Goal: Task Accomplishment & Management: Manage account settings

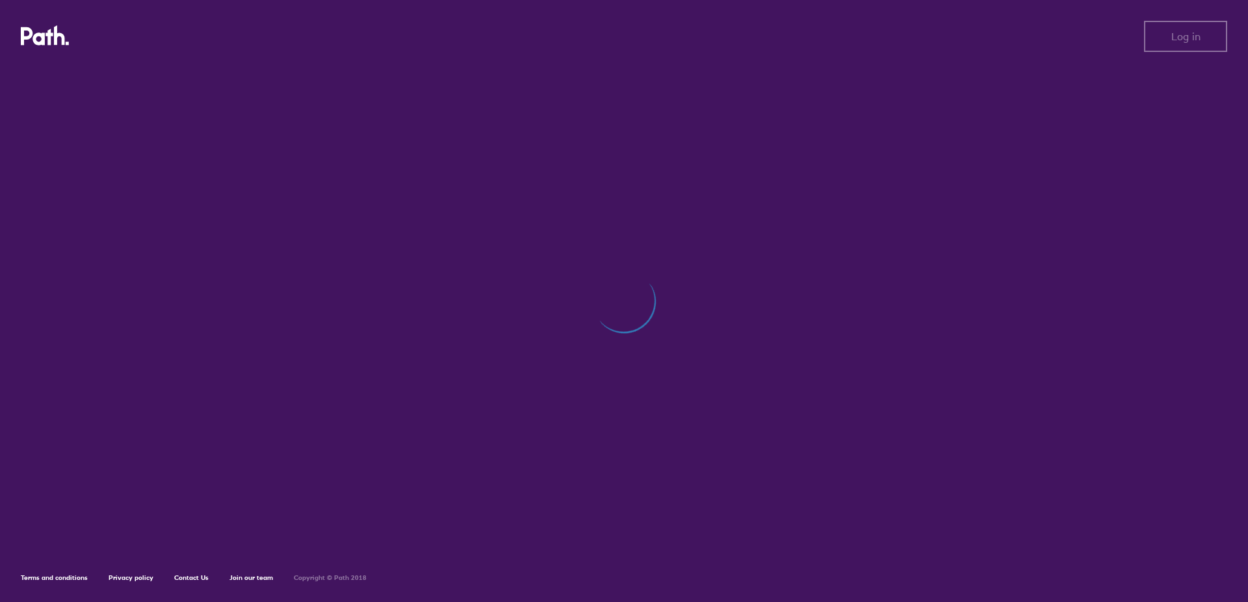
click at [687, 390] on div at bounding box center [624, 307] width 1206 height 483
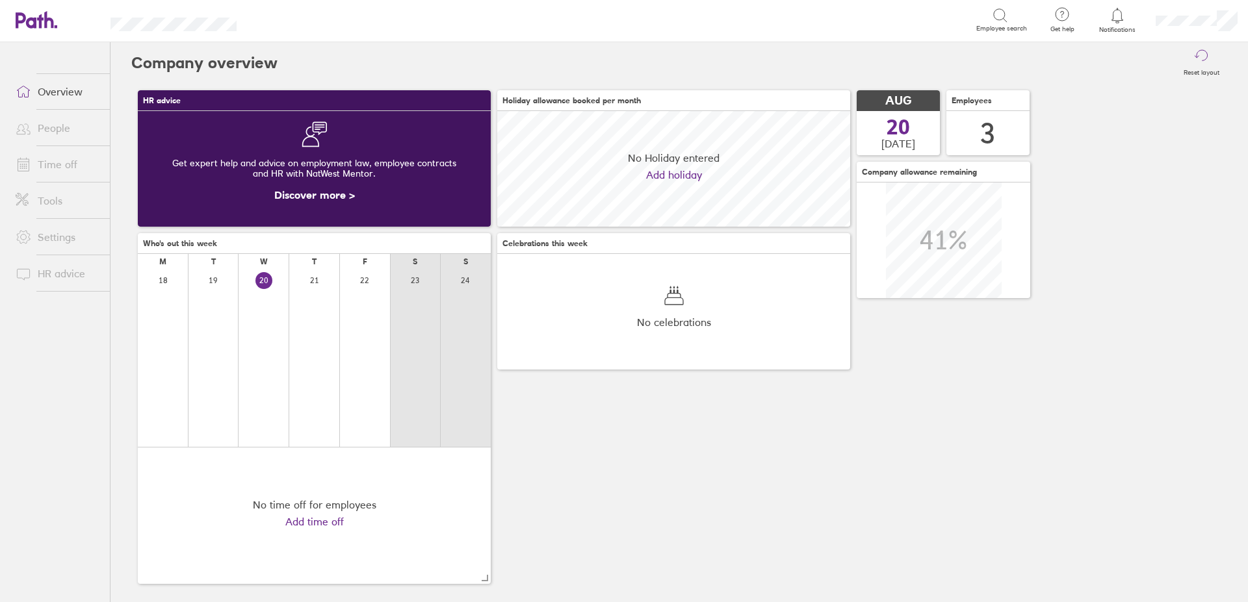
scroll to position [116, 353]
click at [62, 162] on link "Time off" at bounding box center [57, 164] width 105 height 26
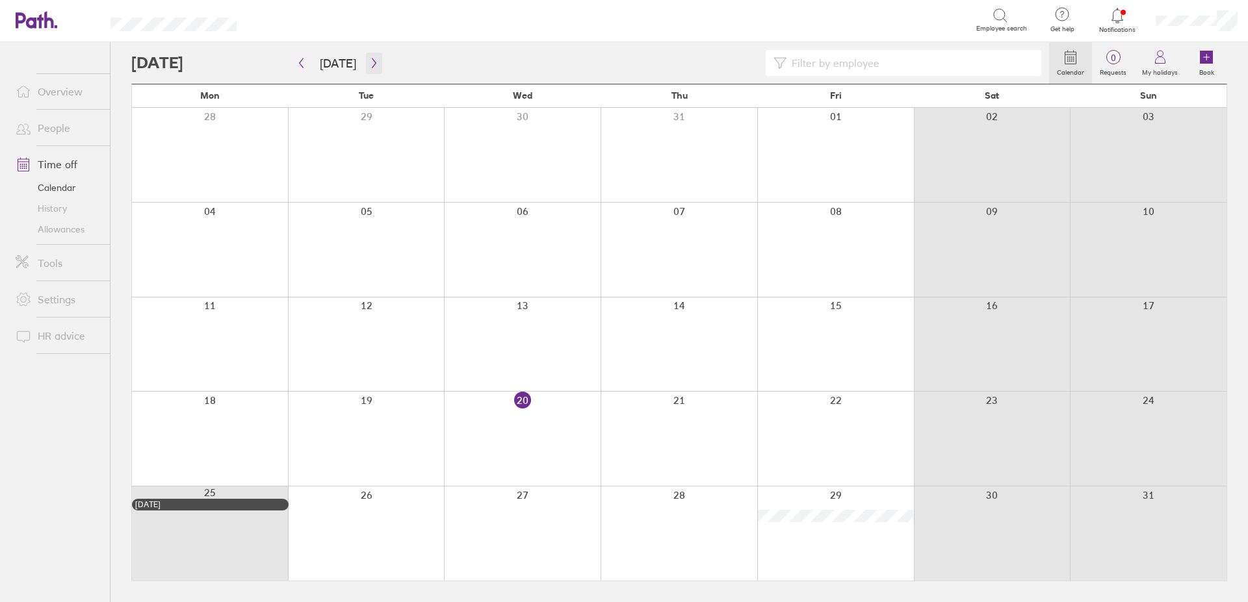
click at [373, 64] on icon "button" at bounding box center [374, 63] width 10 height 10
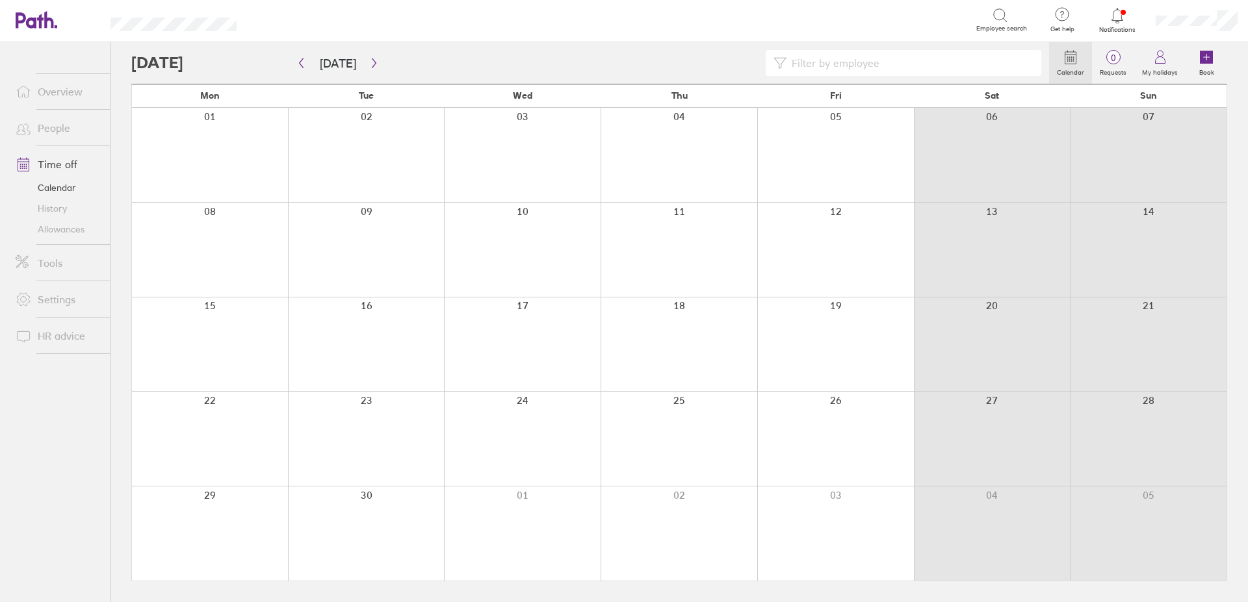
click at [229, 427] on div at bounding box center [210, 439] width 156 height 94
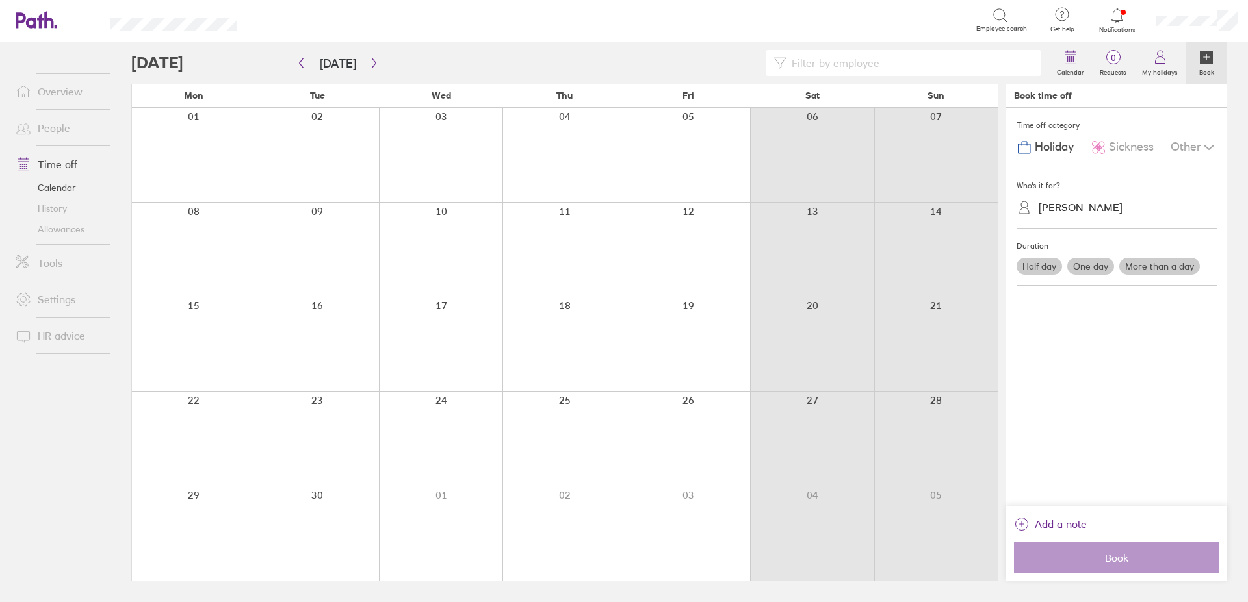
click at [1076, 207] on div "[PERSON_NAME]" at bounding box center [1080, 207] width 84 height 12
click at [1057, 285] on div "[PERSON_NAME]" at bounding box center [1116, 285] width 200 height 23
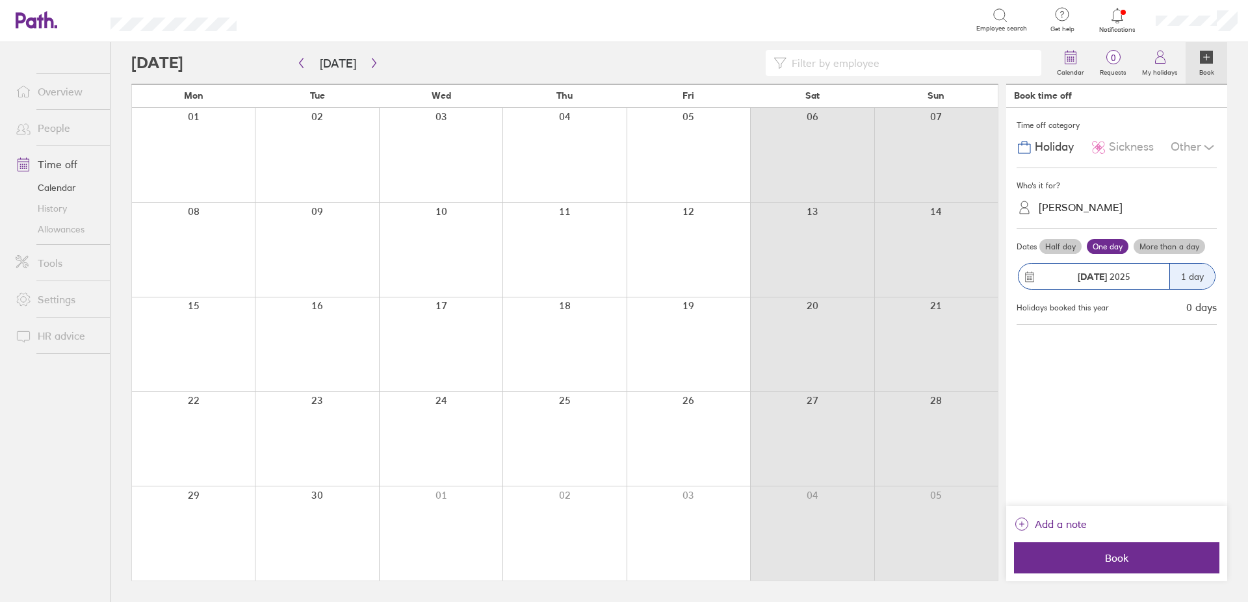
click at [1167, 246] on label "More than a day" at bounding box center [1168, 247] width 71 height 16
click at [0, 0] on input "More than a day" at bounding box center [0, 0] width 0 height 0
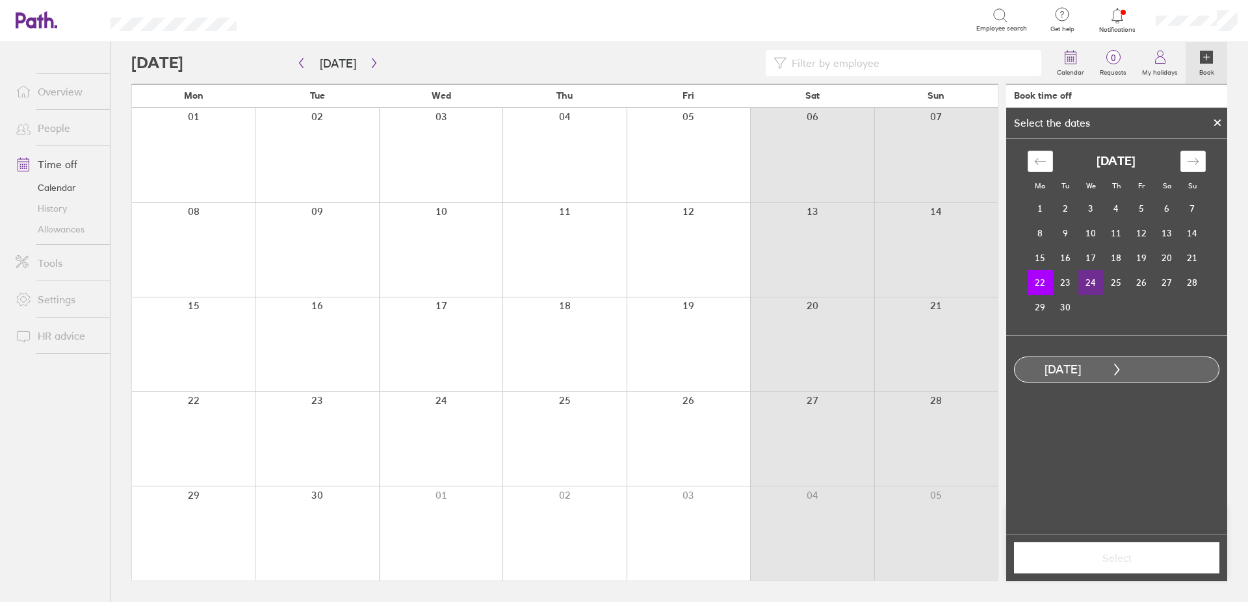
click at [1096, 285] on td "24" at bounding box center [1090, 282] width 25 height 25
drag, startPoint x: 1123, startPoint y: 564, endPoint x: 1139, endPoint y: 560, distance: 16.1
click at [1123, 564] on span "Select" at bounding box center [1116, 558] width 187 height 12
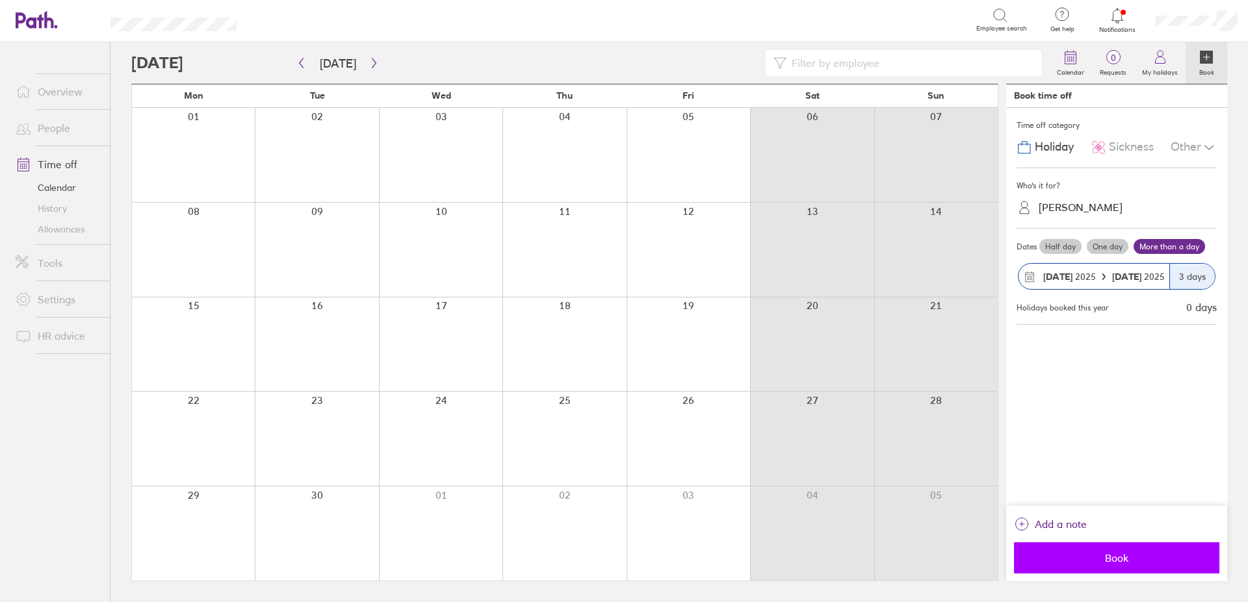
click at [1112, 558] on span "Book" at bounding box center [1116, 558] width 187 height 12
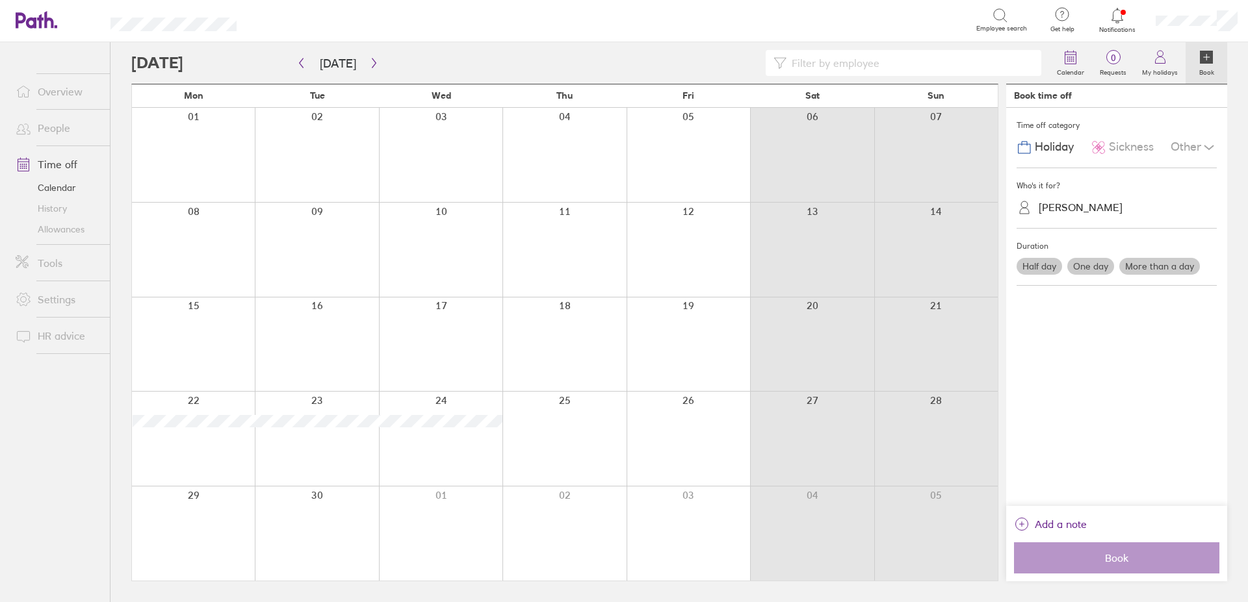
click at [57, 207] on link "History" at bounding box center [57, 208] width 105 height 21
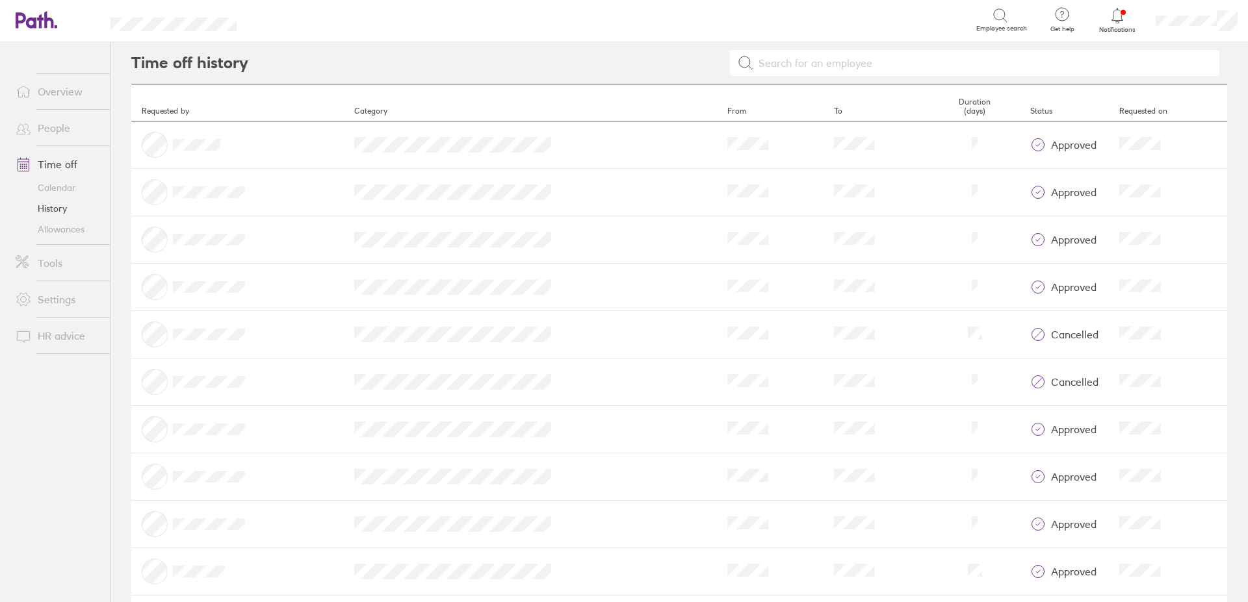
click at [63, 229] on link "Allowances" at bounding box center [57, 229] width 105 height 21
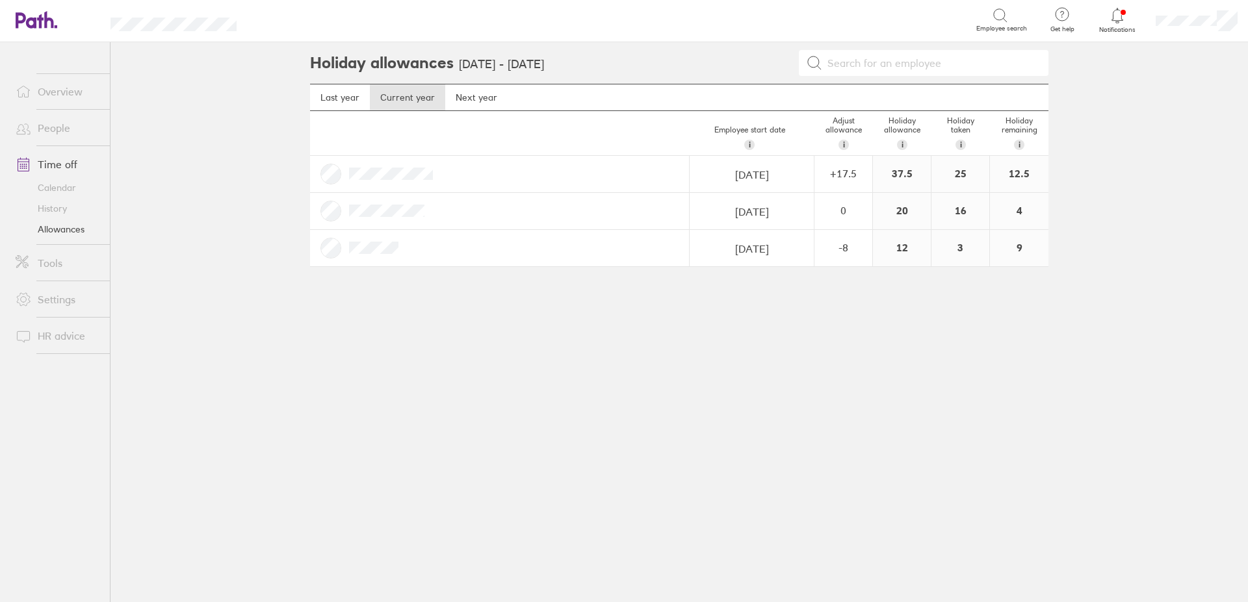
click at [57, 191] on link "Calendar" at bounding box center [57, 187] width 105 height 21
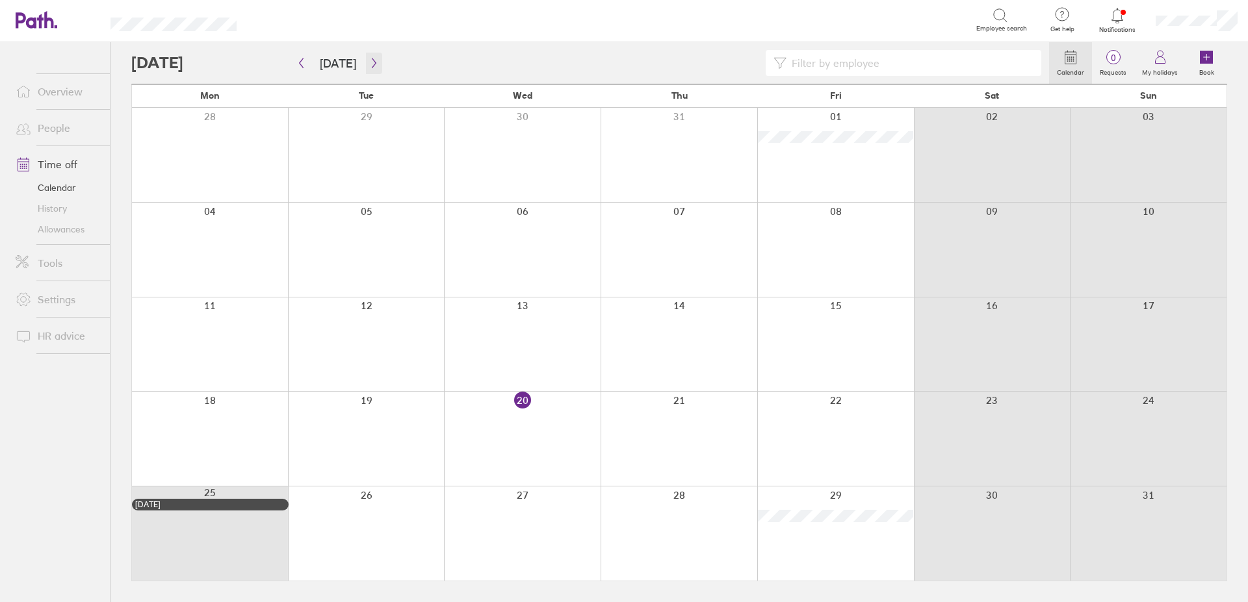
click at [372, 66] on icon "button" at bounding box center [374, 63] width 4 height 10
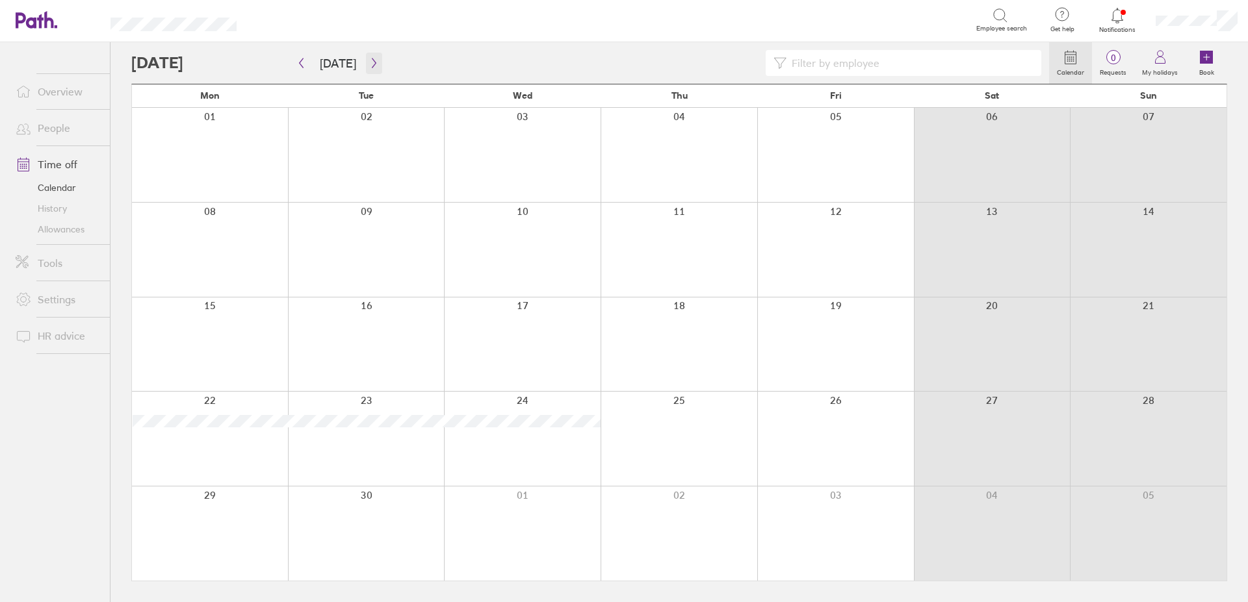
click at [374, 64] on icon "button" at bounding box center [374, 63] width 10 height 10
click at [369, 64] on icon "button" at bounding box center [374, 63] width 10 height 10
click at [372, 66] on icon "button" at bounding box center [374, 63] width 10 height 10
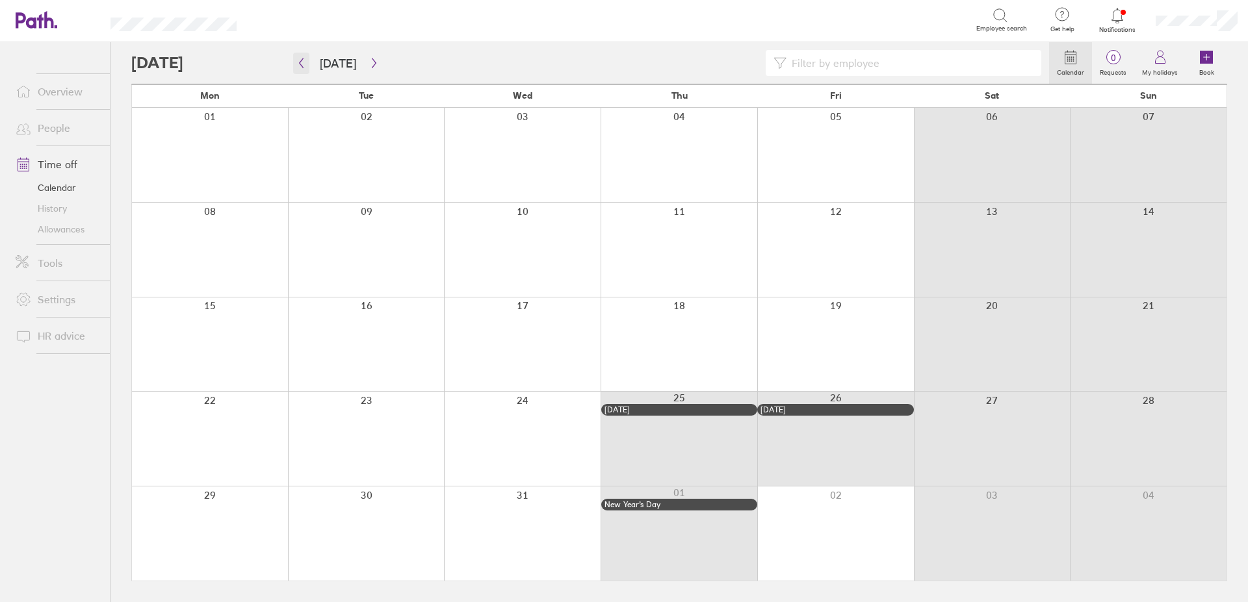
click at [307, 65] on button "button" at bounding box center [301, 63] width 16 height 21
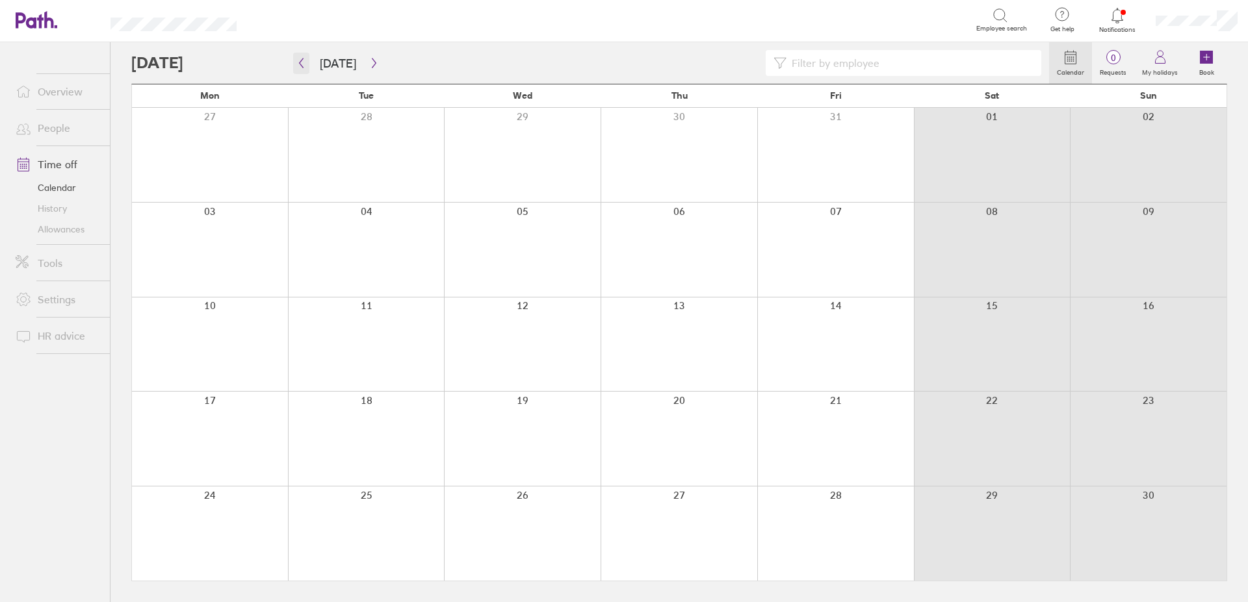
click at [302, 61] on icon "button" at bounding box center [301, 63] width 10 height 10
click at [302, 64] on icon "button" at bounding box center [301, 63] width 10 height 10
